Goal: Transaction & Acquisition: Purchase product/service

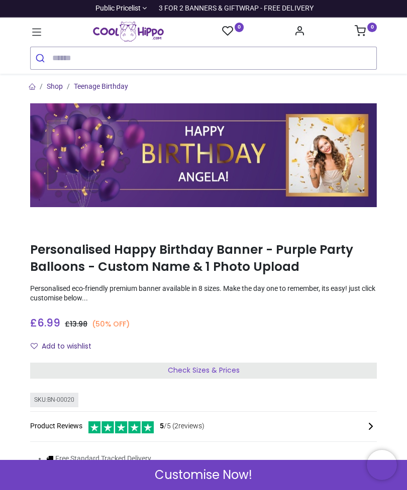
click at [241, 370] on div "Check Sizes & Prices" at bounding box center [203, 371] width 346 height 16
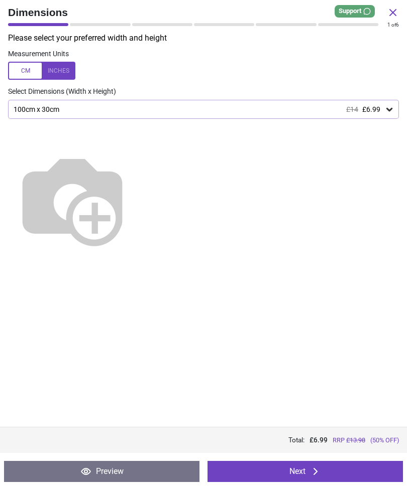
click at [394, 107] on icon at bounding box center [389, 109] width 10 height 10
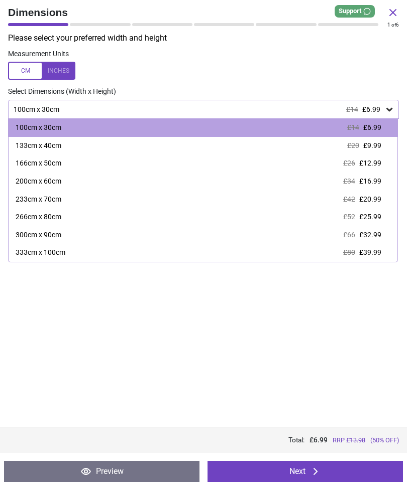
click at [382, 127] on div "100cm x 30cm £14 £6.99" at bounding box center [203, 128] width 388 height 18
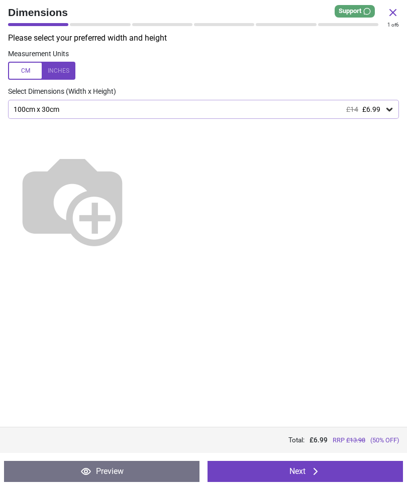
click at [397, 101] on div "100cm x 30cm £14 £6.99" at bounding box center [203, 109] width 391 height 19
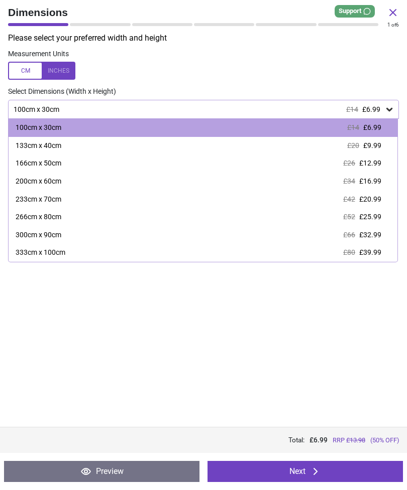
click at [380, 123] on span "£6.99" at bounding box center [372, 127] width 18 height 8
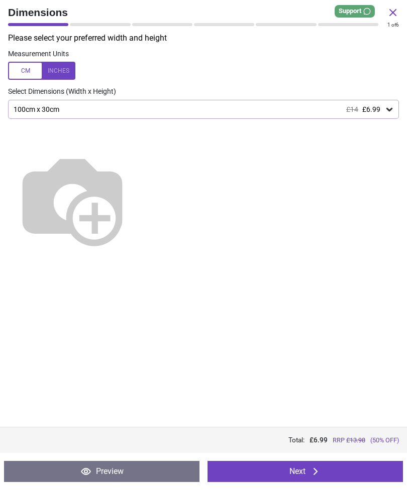
click at [314, 472] on icon at bounding box center [315, 472] width 12 height 12
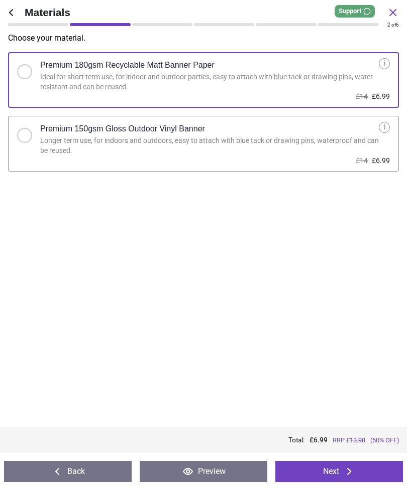
click at [327, 467] on button "Next" at bounding box center [338, 471] width 127 height 21
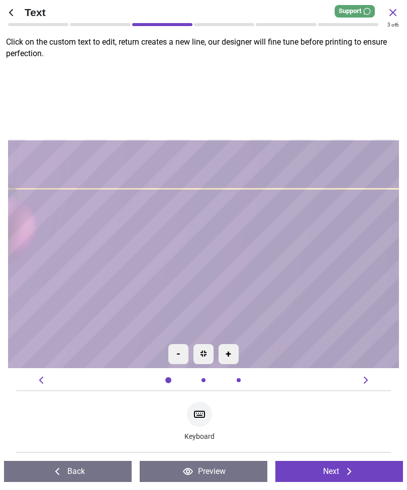
click at [341, 479] on button "Next" at bounding box center [338, 471] width 127 height 21
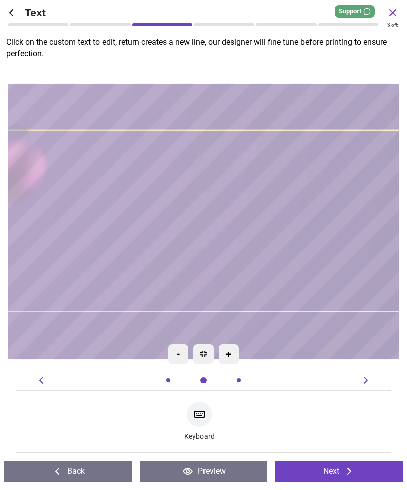
click at [353, 474] on icon at bounding box center [349, 472] width 12 height 12
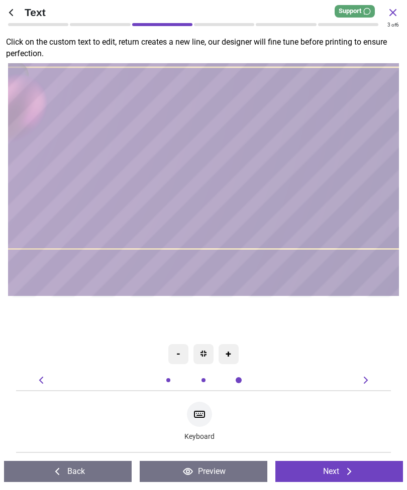
click at [350, 468] on icon at bounding box center [349, 472] width 12 height 12
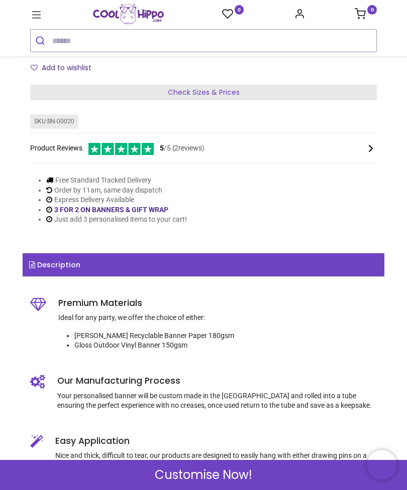
scroll to position [262, 0]
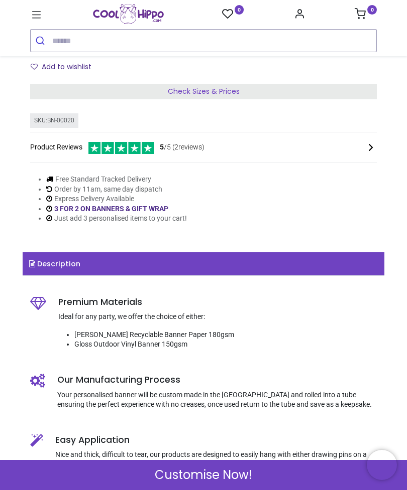
click at [369, 145] on icon at bounding box center [370, 148] width 12 height 12
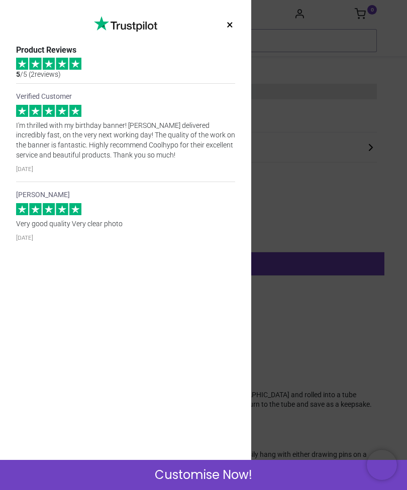
click at [240, 21] on div "× Trustpilot Product Reviews 5 /5 ( 2 reviews) Verified Customer I'm thrilled w…" at bounding box center [125, 245] width 251 height 490
click at [235, 19] on button "×" at bounding box center [229, 25] width 13 height 18
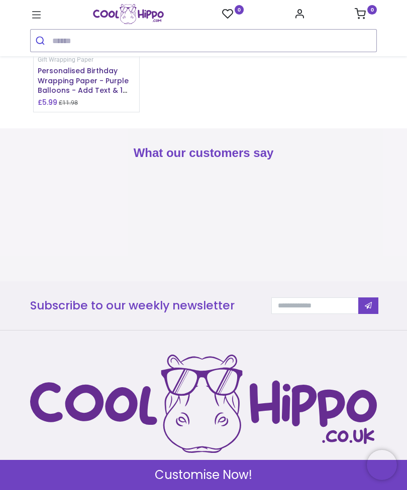
scroll to position [1292, 0]
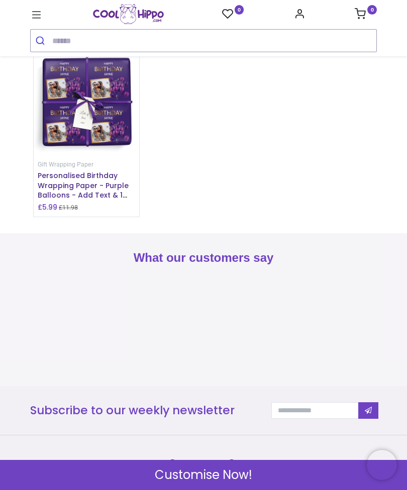
click at [231, 480] on span "Customise Now!" at bounding box center [203, 475] width 97 height 17
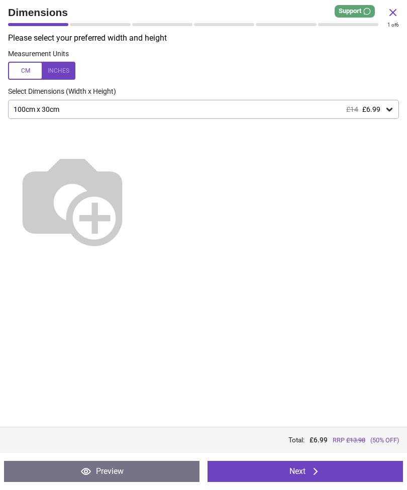
click at [314, 471] on icon at bounding box center [315, 472] width 12 height 12
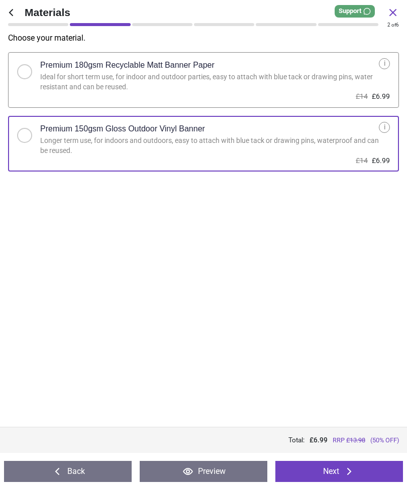
click at [354, 469] on icon at bounding box center [349, 472] width 12 height 12
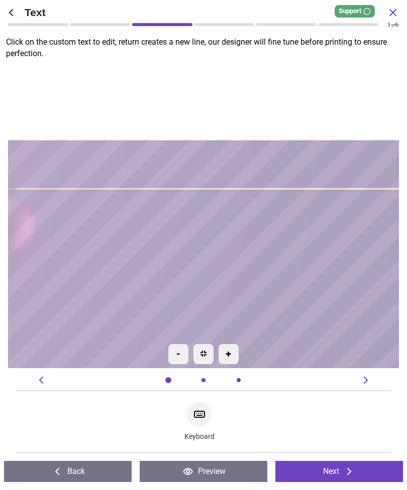
click at [201, 413] on icon at bounding box center [199, 415] width 12 height 12
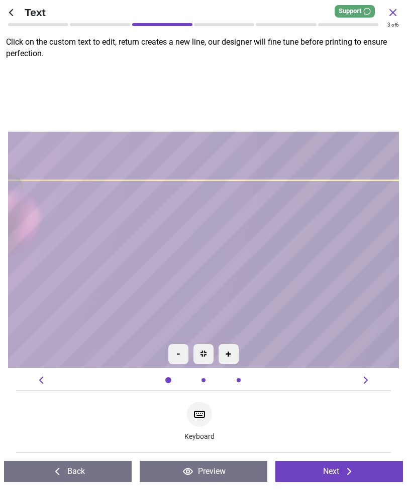
type textarea "*****"
click at [275, 275] on textarea at bounding box center [204, 270] width 454 height 78
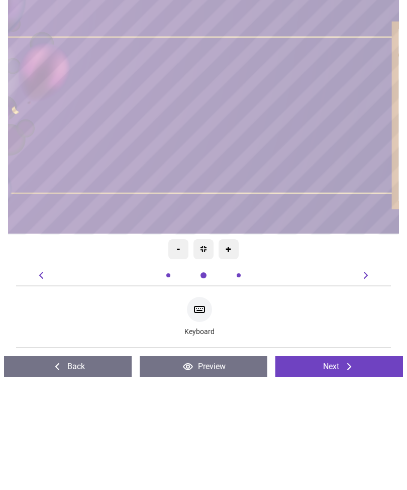
type textarea "********"
click at [255, 255] on textarea at bounding box center [203, 269] width 319 height 29
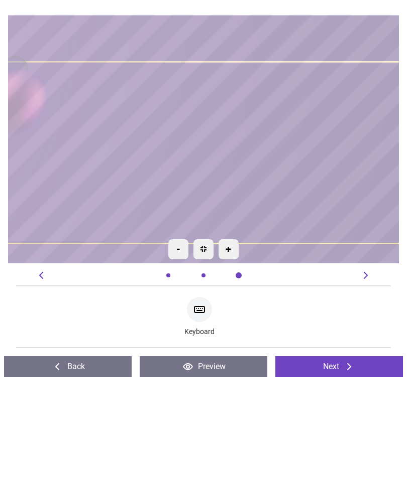
type textarea "*********"
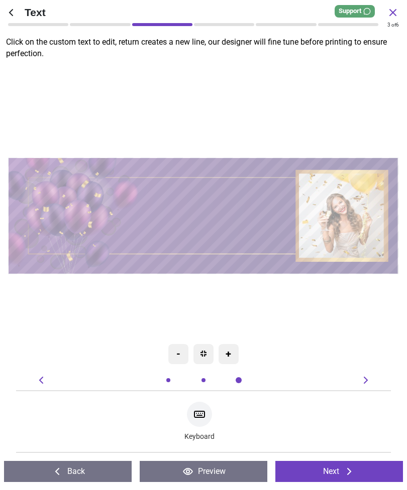
click at [350, 472] on icon at bounding box center [349, 471] width 4 height 7
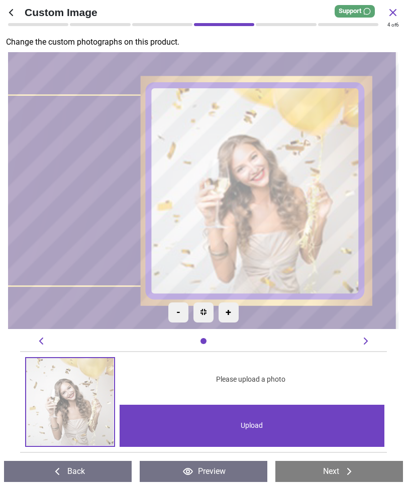
click at [304, 220] on image at bounding box center [256, 191] width 213 height 212
click at [278, 424] on div "Upload" at bounding box center [251, 426] width 265 height 42
